Goal: Task Accomplishment & Management: Complete application form

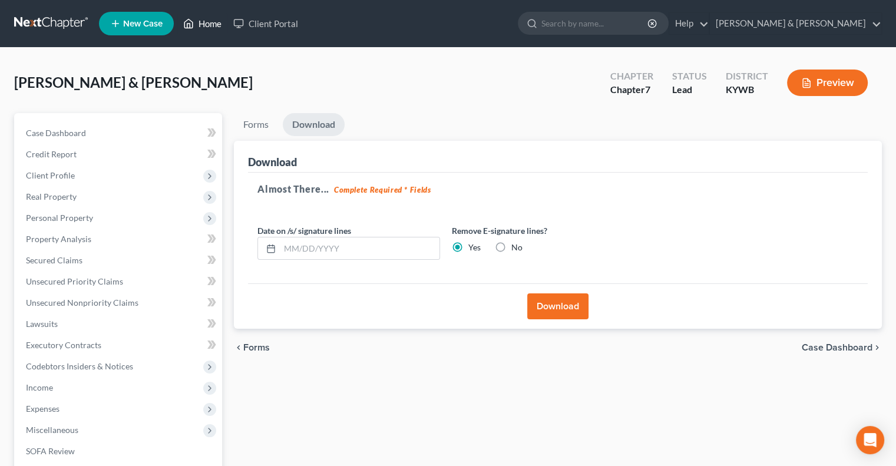
click at [207, 21] on link "Home" at bounding box center [202, 23] width 50 height 21
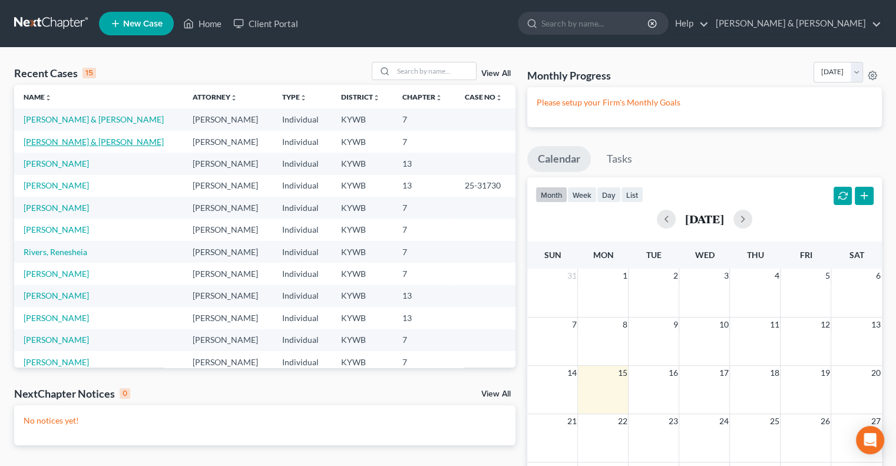
click at [68, 143] on link "[PERSON_NAME] & [PERSON_NAME]" at bounding box center [94, 142] width 140 height 10
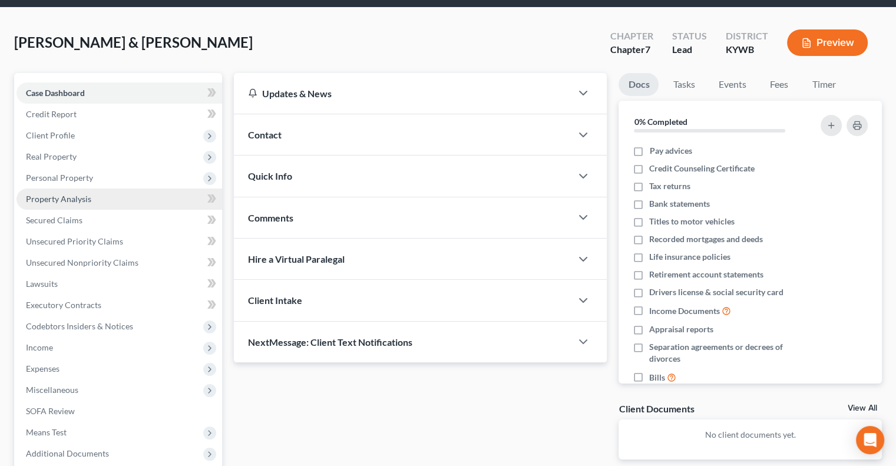
scroll to position [118, 0]
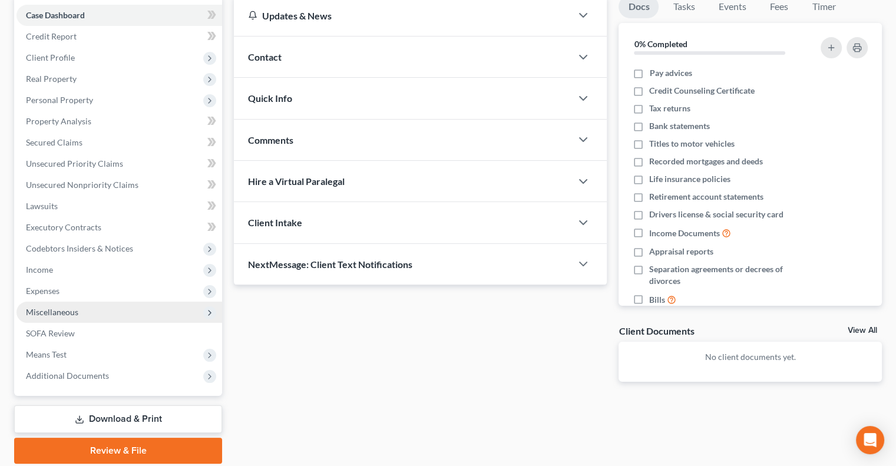
click at [59, 309] on span "Miscellaneous" at bounding box center [52, 312] width 52 height 10
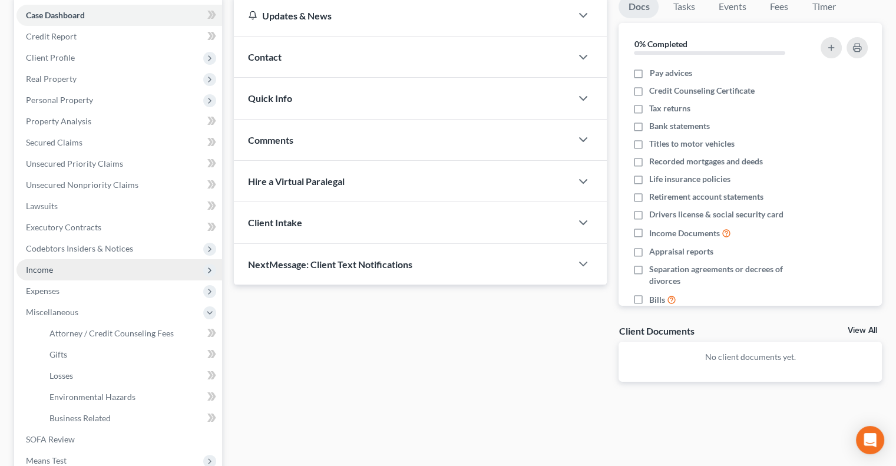
click at [42, 269] on span "Income" at bounding box center [39, 270] width 27 height 10
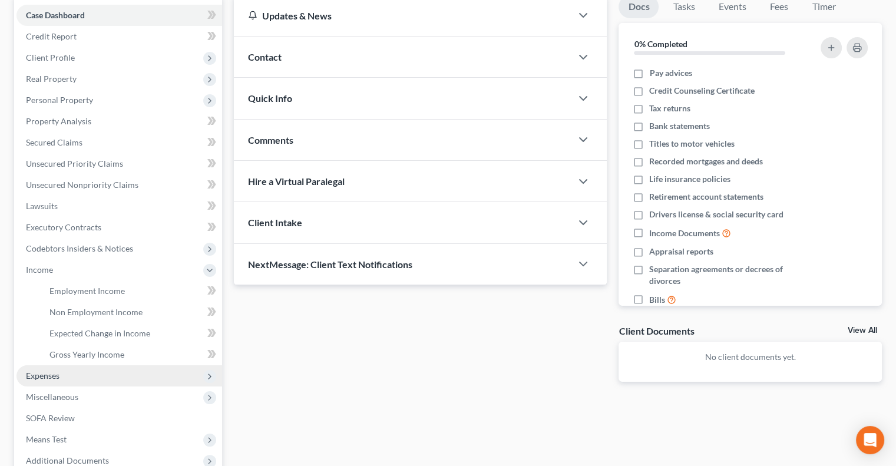
click at [59, 375] on span "Expenses" at bounding box center [119, 375] width 206 height 21
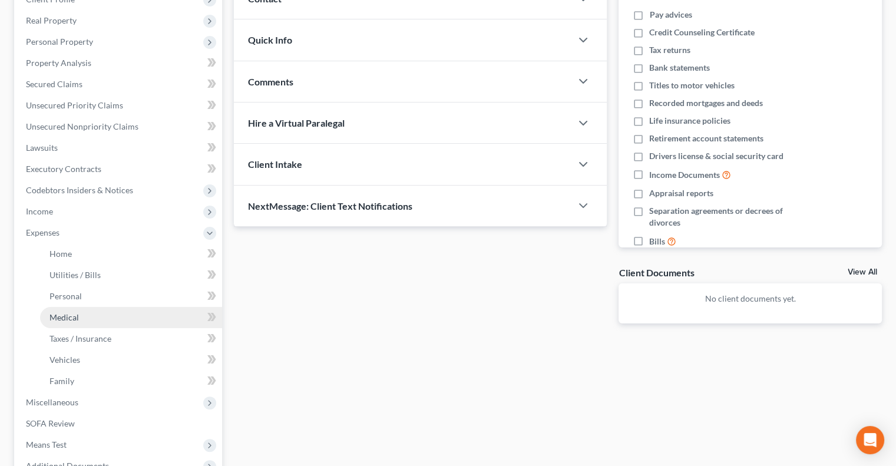
scroll to position [0, 0]
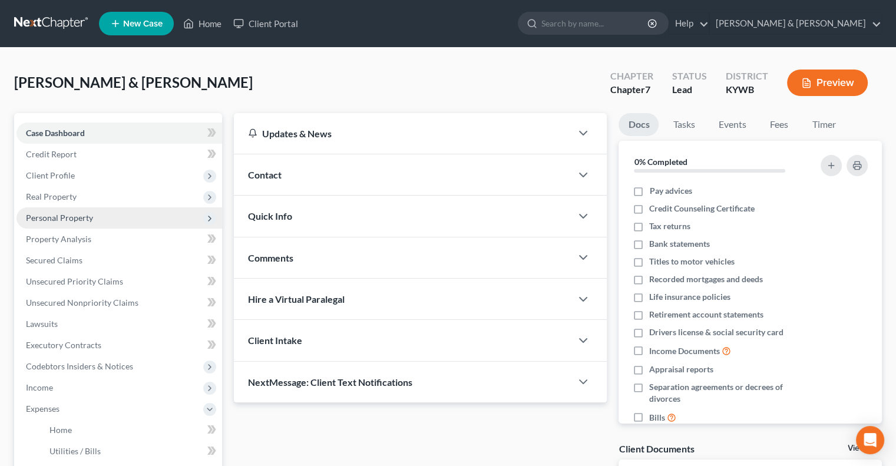
click at [72, 219] on span "Personal Property" at bounding box center [59, 218] width 67 height 10
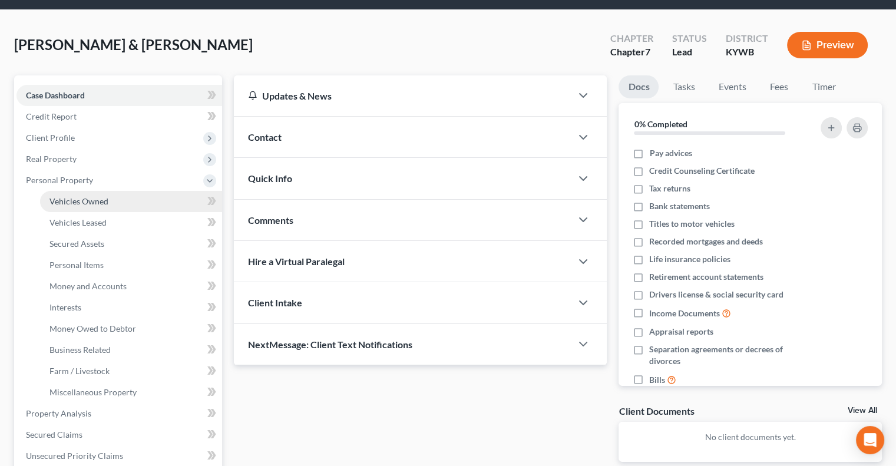
scroll to position [59, 0]
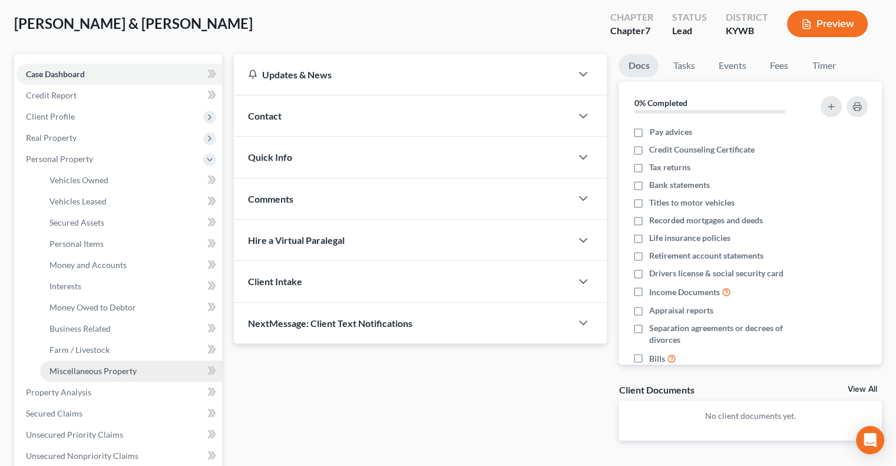
click at [95, 368] on span "Miscellaneous Property" at bounding box center [92, 371] width 87 height 10
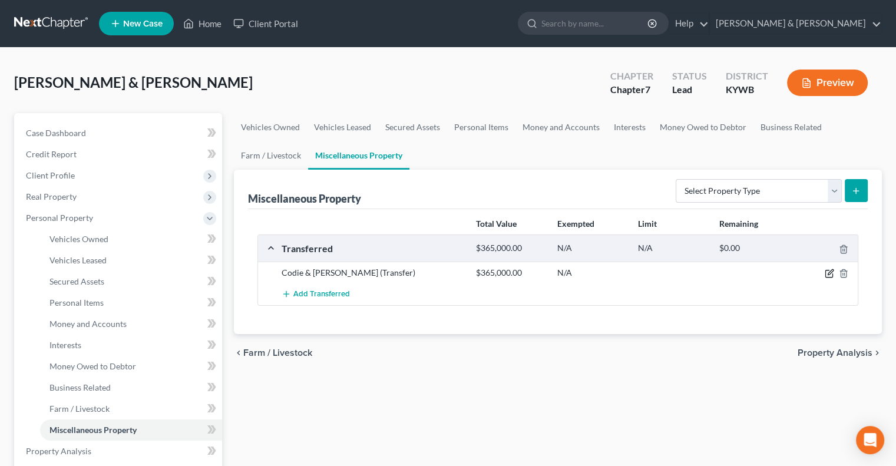
click at [831, 272] on icon "button" at bounding box center [830, 272] width 5 height 5
select select "Ordinary ([DATE])"
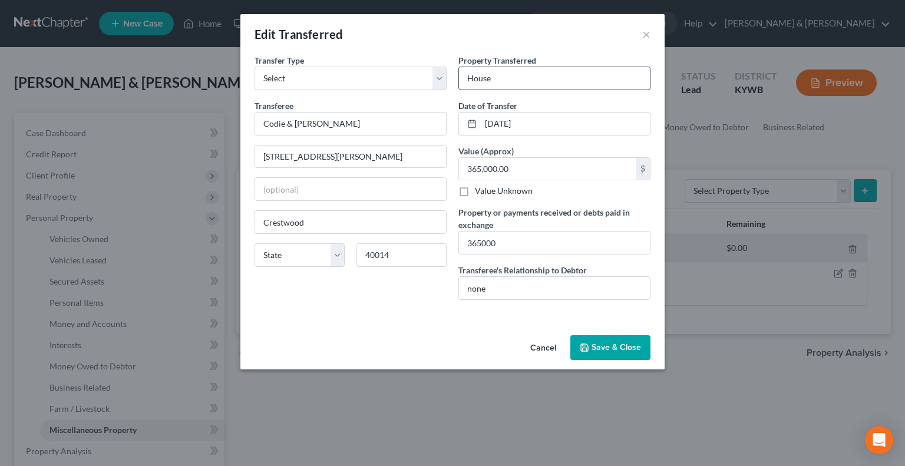
click at [504, 82] on input "House" at bounding box center [554, 78] width 191 height 22
type input "House, 7101 [PERSON_NAME]"
drag, startPoint x: 468, startPoint y: 242, endPoint x: 497, endPoint y: 225, distance: 33.0
click at [468, 240] on input "365000" at bounding box center [554, 243] width 191 height 22
click at [485, 240] on input "$365000" at bounding box center [554, 243] width 191 height 22
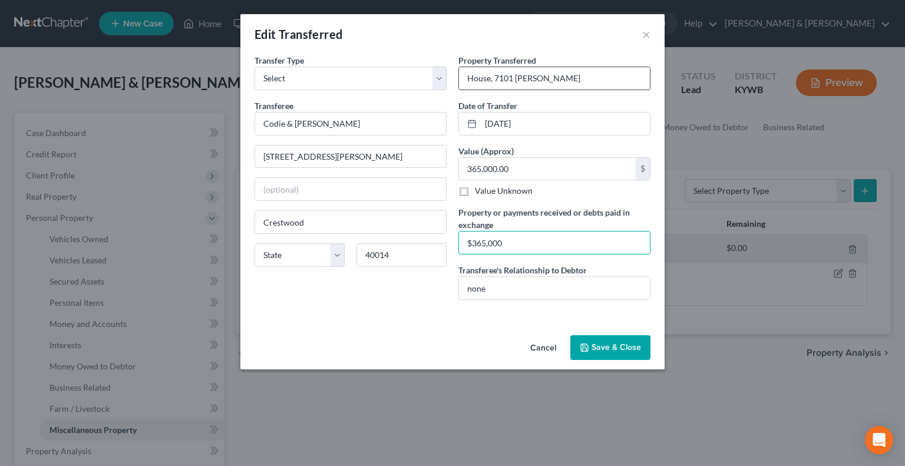
type input "$365,000"
click at [556, 77] on input "House, 7101 [PERSON_NAME]" at bounding box center [554, 78] width 191 height 22
type input "House, [STREET_ADDRESS][PERSON_NAME]"
click at [623, 347] on button "Save & Close" at bounding box center [610, 347] width 80 height 25
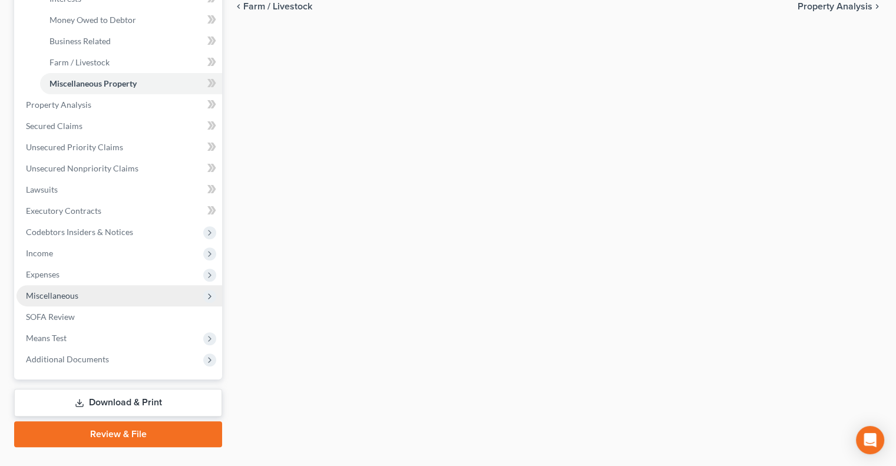
scroll to position [353, 0]
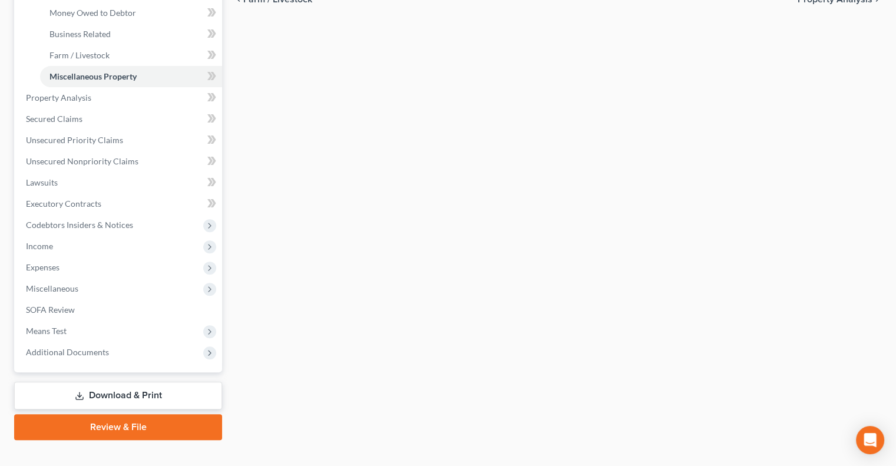
click at [140, 393] on link "Download & Print" at bounding box center [118, 396] width 208 height 28
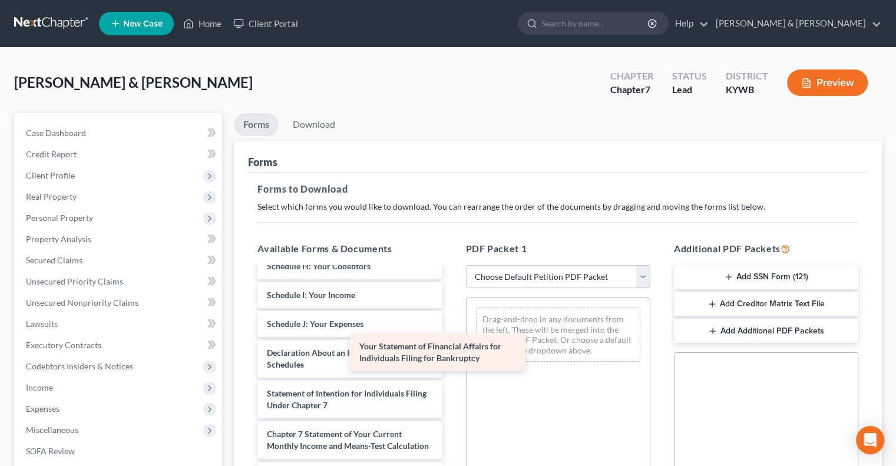
scroll to position [287, 0]
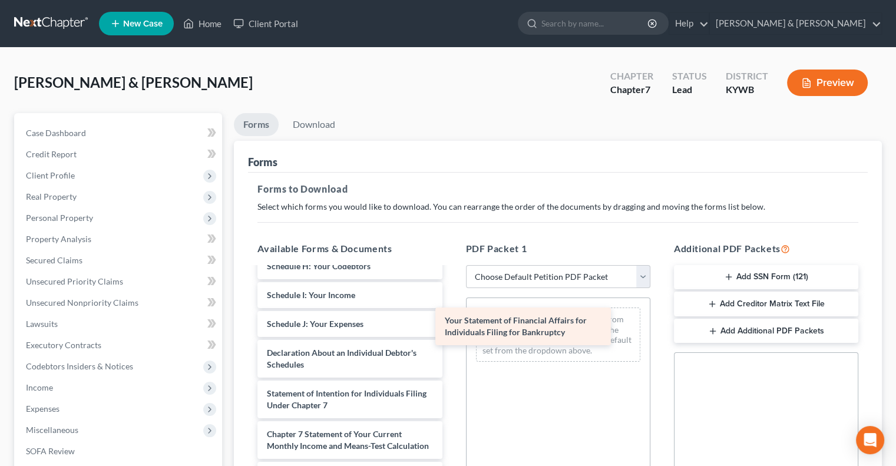
drag, startPoint x: 386, startPoint y: 385, endPoint x: 577, endPoint y: 328, distance: 198.7
click at [451, 328] on div "Your Statement of Financial Affairs for Individuals Filing for Bankruptcy Volun…" at bounding box center [349, 289] width 203 height 594
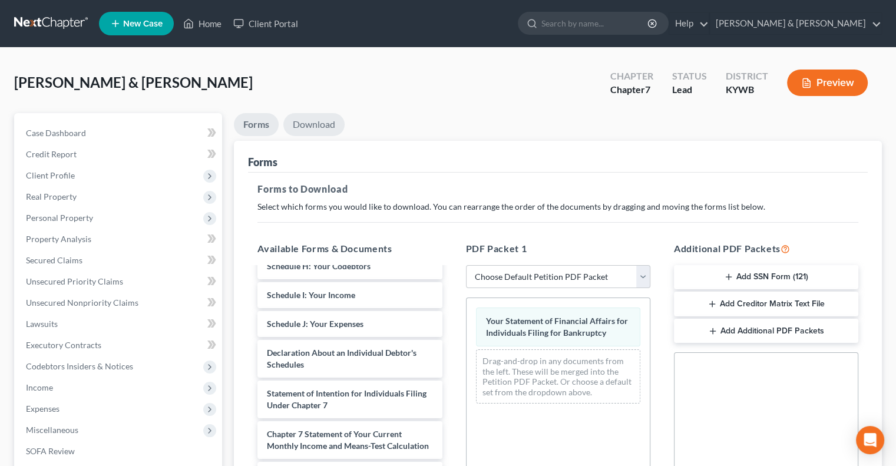
click at [319, 125] on link "Download" at bounding box center [313, 124] width 61 height 23
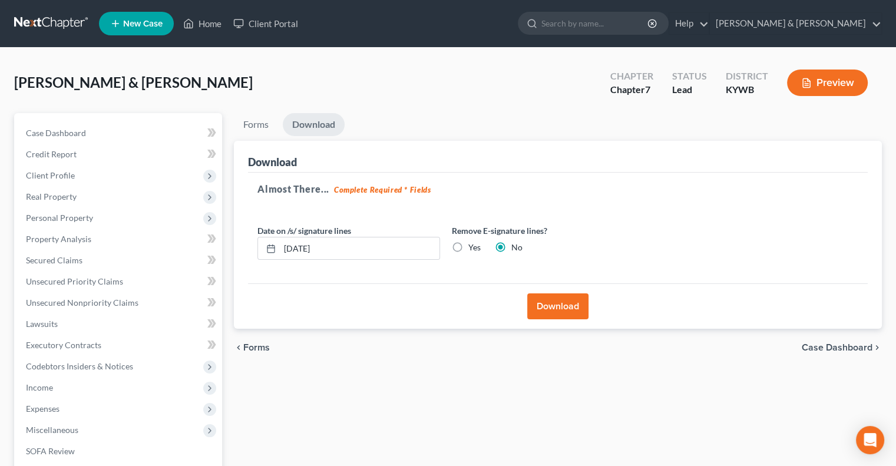
click at [468, 247] on label "Yes" at bounding box center [474, 248] width 12 height 12
click at [473, 247] on input "Yes" at bounding box center [477, 246] width 8 height 8
radio input "true"
radio input "false"
drag, startPoint x: 359, startPoint y: 255, endPoint x: 269, endPoint y: 263, distance: 91.0
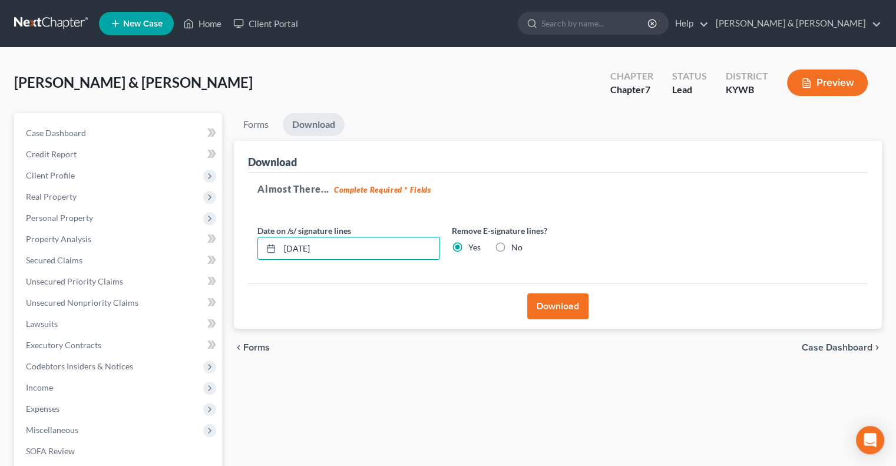
click at [269, 263] on div "Date on /s/ signature lines [DATE] Remove E-signature lines? Yes No" at bounding box center [446, 246] width 389 height 45
click at [574, 311] on button "Download" at bounding box center [557, 306] width 61 height 26
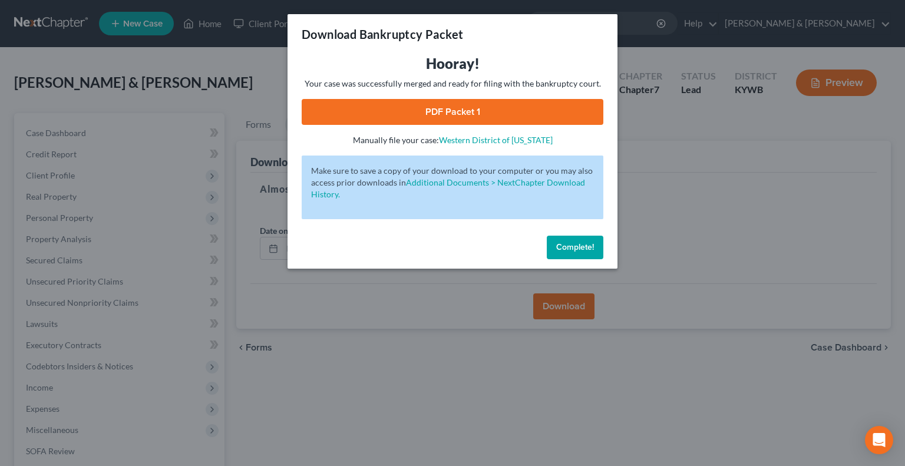
click at [455, 104] on link "PDF Packet 1" at bounding box center [453, 112] width 302 height 26
click at [559, 247] on span "Complete!" at bounding box center [575, 247] width 38 height 10
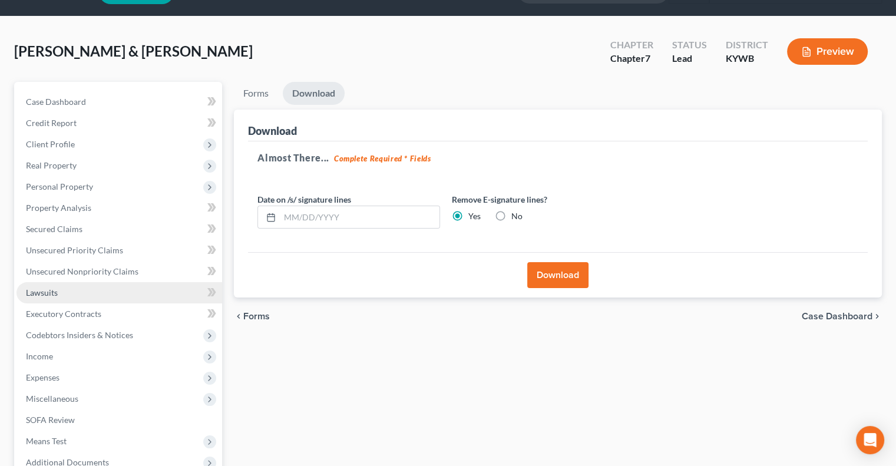
scroll to position [59, 0]
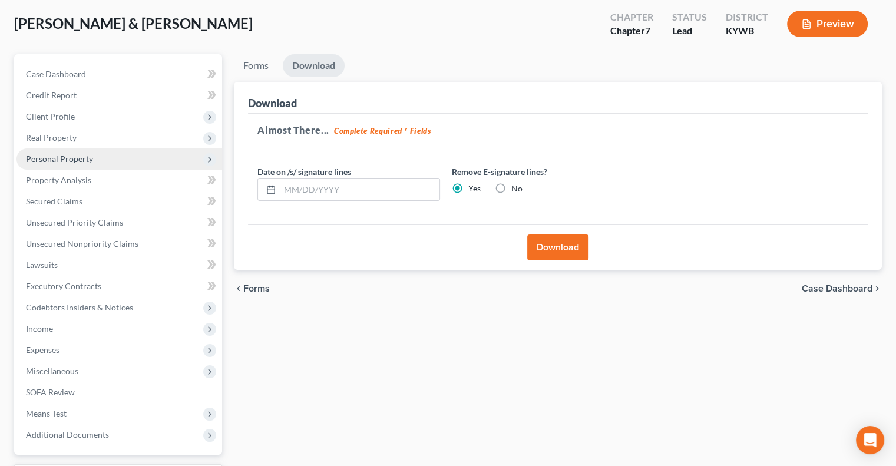
click at [71, 158] on span "Personal Property" at bounding box center [59, 159] width 67 height 10
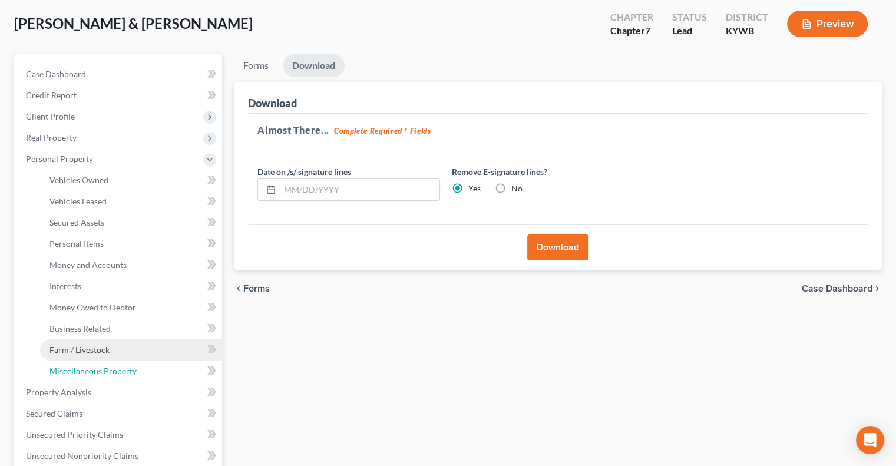
drag, startPoint x: 94, startPoint y: 371, endPoint x: 153, endPoint y: 352, distance: 61.9
click at [96, 371] on span "Miscellaneous Property" at bounding box center [92, 371] width 87 height 10
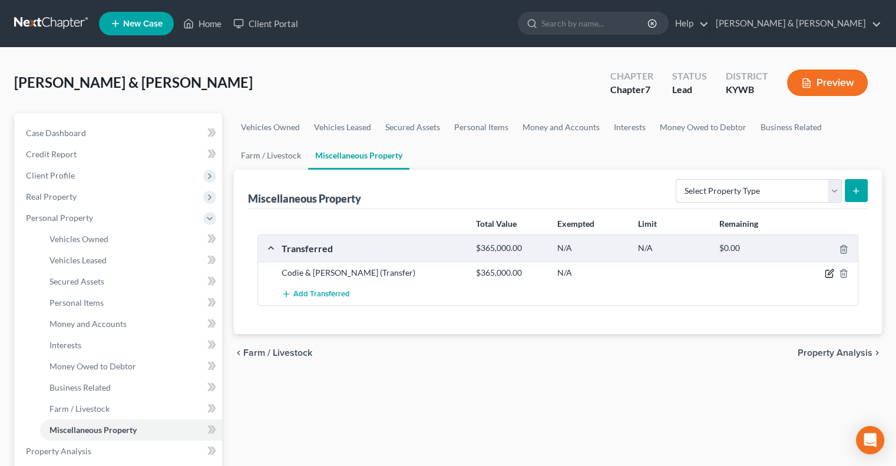
click at [830, 274] on icon "button" at bounding box center [829, 273] width 9 height 9
select select "Ordinary ([DATE])"
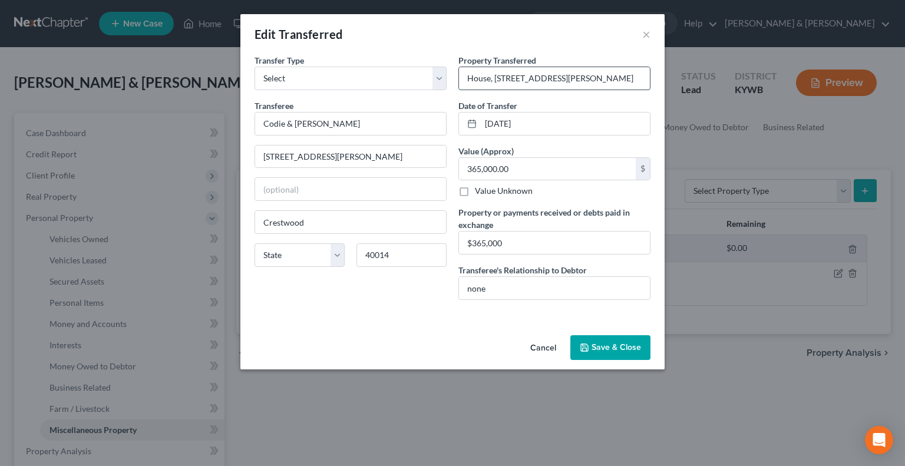
click at [547, 75] on input "House, [STREET_ADDRESS][PERSON_NAME]" at bounding box center [554, 78] width 191 height 22
type input "House, [STREET_ADDRESS][PERSON_NAME]"
click at [602, 341] on button "Save & Close" at bounding box center [610, 347] width 80 height 25
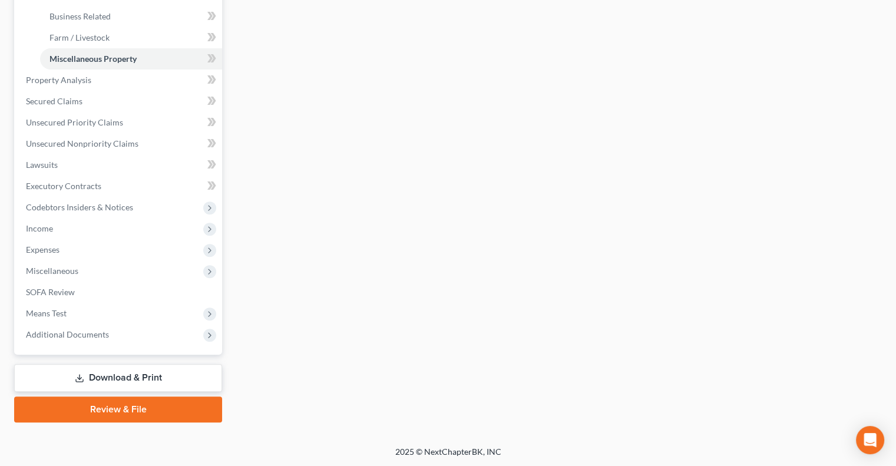
click at [119, 378] on link "Download & Print" at bounding box center [118, 378] width 208 height 28
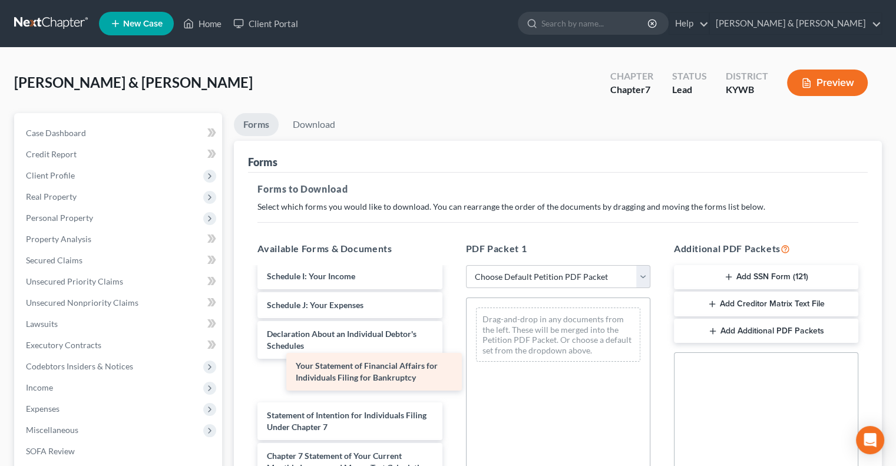
scroll to position [287, 0]
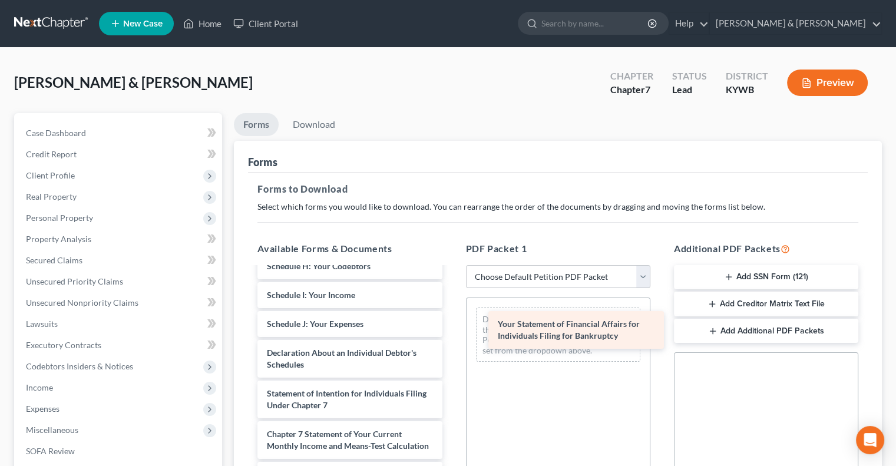
drag, startPoint x: 384, startPoint y: 376, endPoint x: 620, endPoint y: 326, distance: 241.0
click at [451, 326] on div "Your Statement of Financial Affairs for Individuals Filing for Bankruptcy Volun…" at bounding box center [349, 289] width 203 height 594
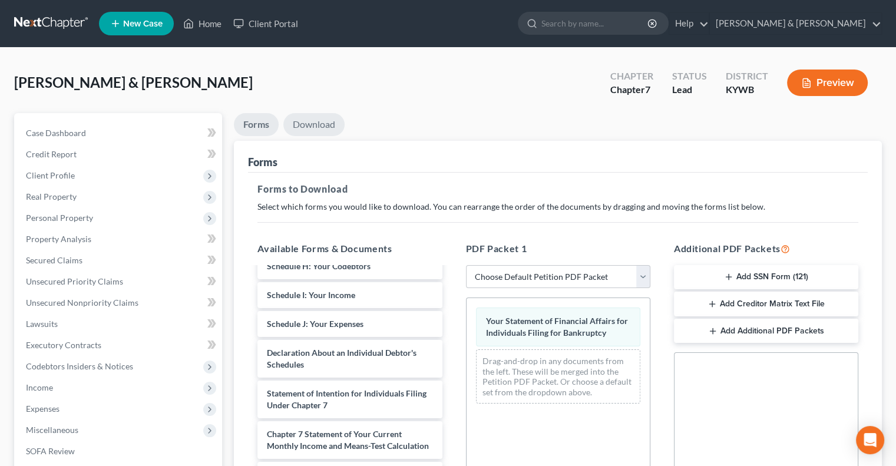
click at [321, 121] on link "Download" at bounding box center [313, 124] width 61 height 23
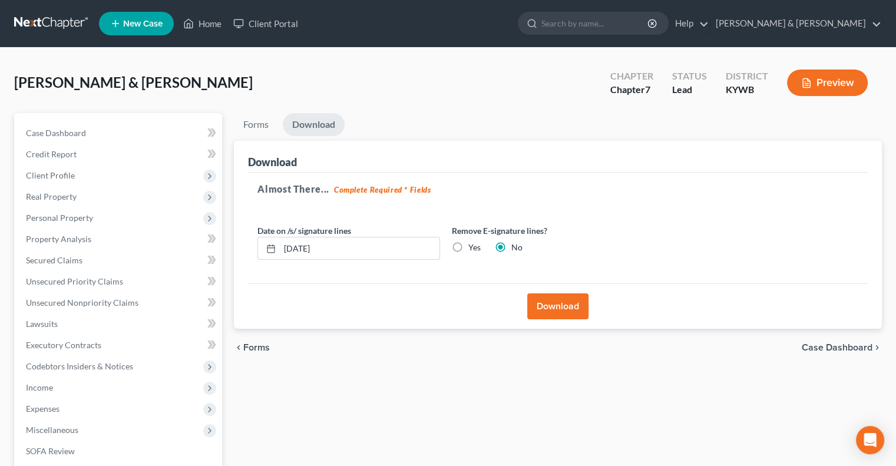
click at [468, 244] on label "Yes" at bounding box center [474, 248] width 12 height 12
click at [473, 244] on input "Yes" at bounding box center [477, 246] width 8 height 8
radio input "true"
radio input "false"
drag, startPoint x: 370, startPoint y: 254, endPoint x: 285, endPoint y: 252, distance: 85.5
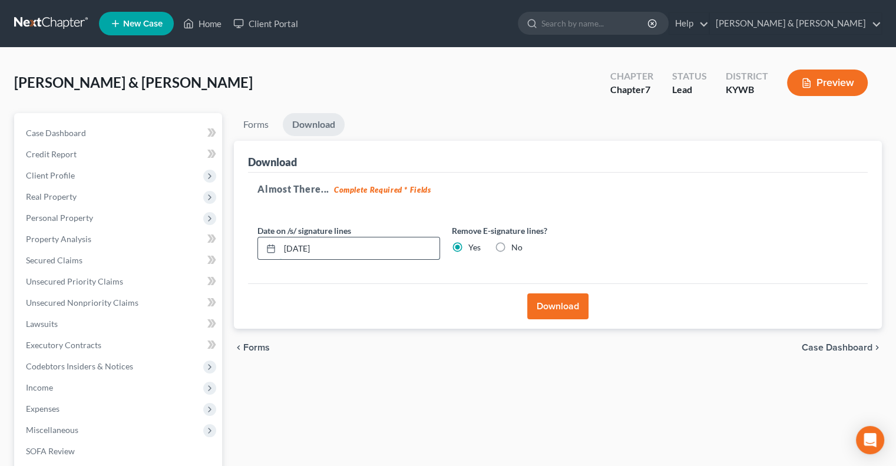
click at [283, 252] on input "[DATE]" at bounding box center [360, 248] width 160 height 22
click at [550, 305] on button "Download" at bounding box center [557, 306] width 61 height 26
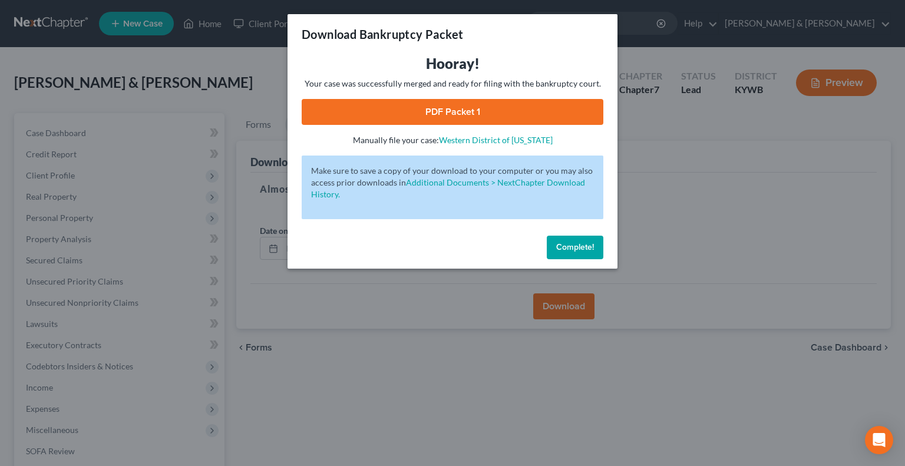
click at [464, 109] on link "PDF Packet 1" at bounding box center [453, 112] width 302 height 26
click at [591, 250] on span "Complete!" at bounding box center [575, 247] width 38 height 10
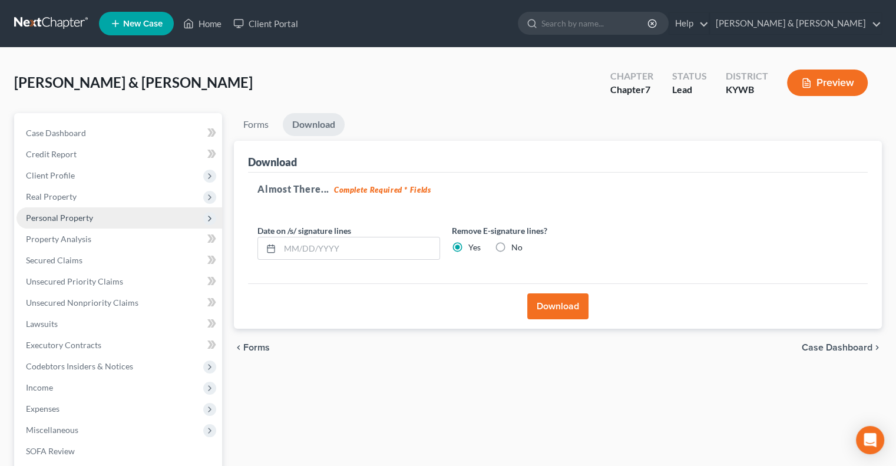
click at [68, 219] on span "Personal Property" at bounding box center [59, 218] width 67 height 10
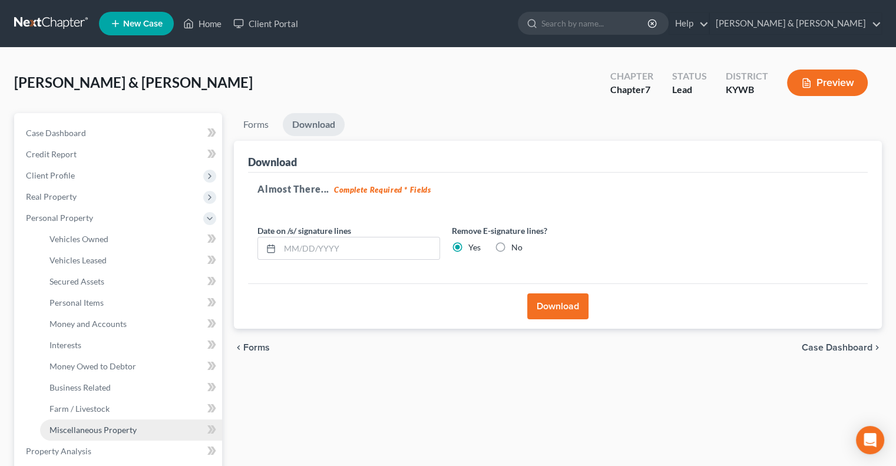
click at [84, 429] on span "Miscellaneous Property" at bounding box center [92, 430] width 87 height 10
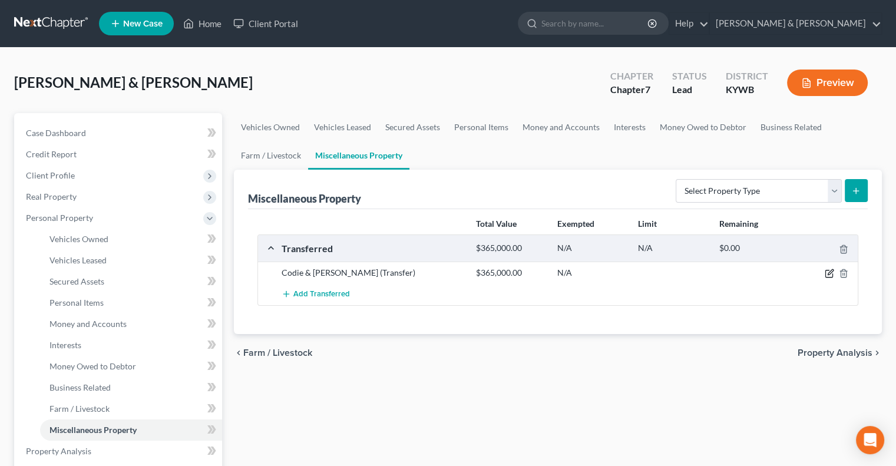
click at [828, 276] on icon "button" at bounding box center [829, 273] width 9 height 9
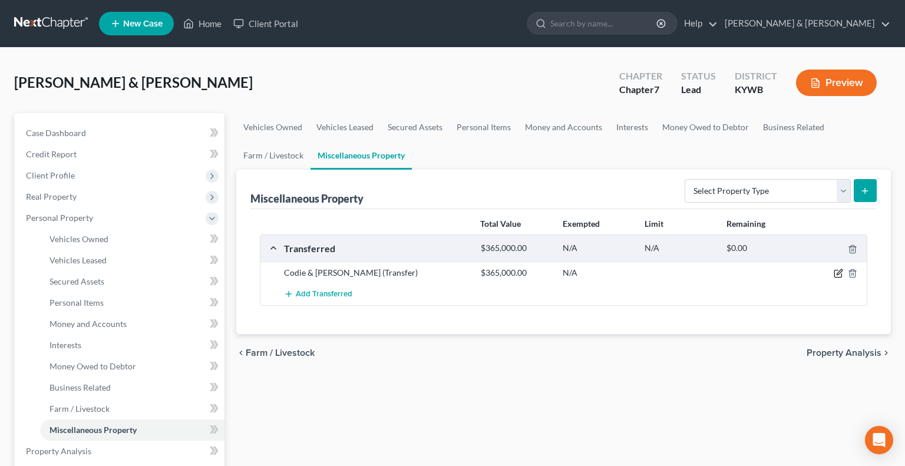
select select "Ordinary ([DATE])"
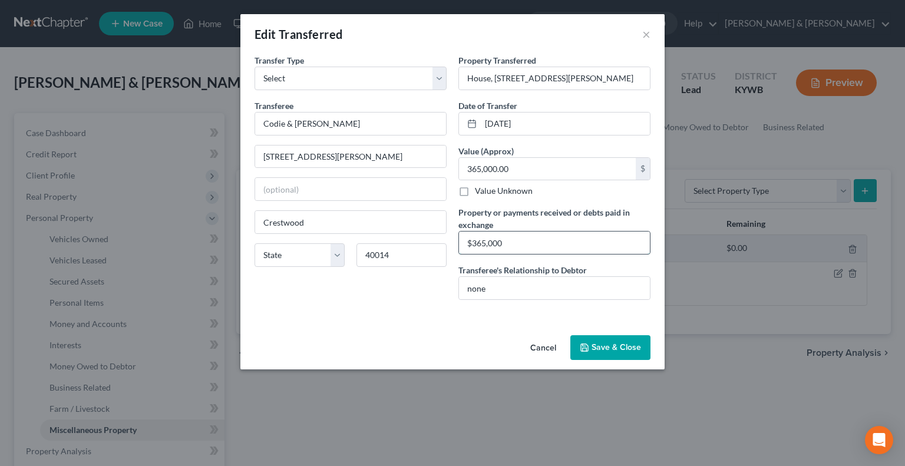
drag, startPoint x: 517, startPoint y: 238, endPoint x: 459, endPoint y: 237, distance: 57.1
click at [459, 237] on input "$365,000" at bounding box center [554, 243] width 191 height 22
click at [544, 346] on button "Cancel" at bounding box center [543, 348] width 45 height 24
